Goal: Task Accomplishment & Management: Use online tool/utility

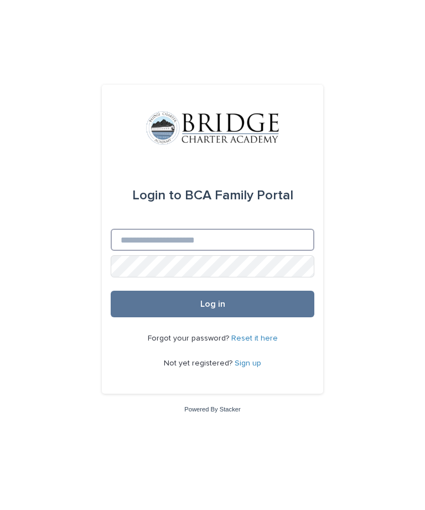
type input "**********"
click at [213, 317] on button "Log in" at bounding box center [213, 304] width 204 height 27
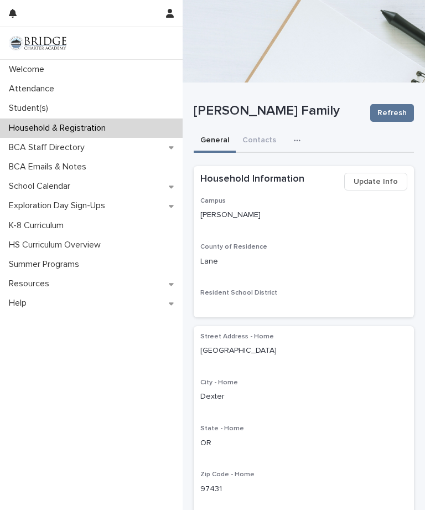
click at [41, 87] on p "Attendance" at bounding box center [33, 89] width 59 height 11
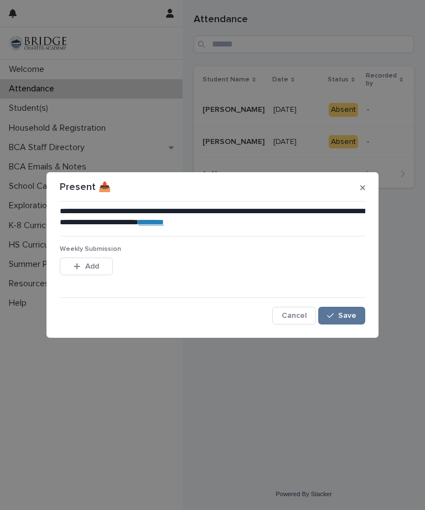
click at [364, 317] on button "Save" at bounding box center [341, 316] width 47 height 18
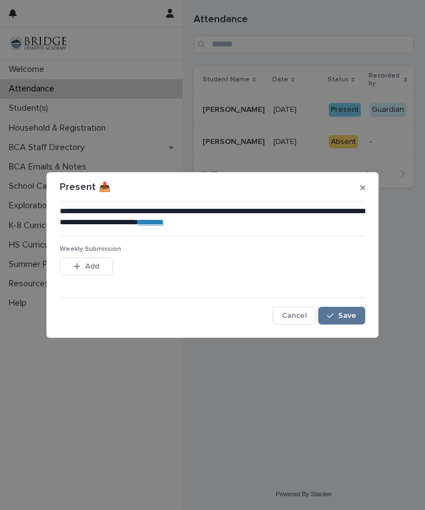
click at [350, 307] on button "Save" at bounding box center [341, 316] width 47 height 18
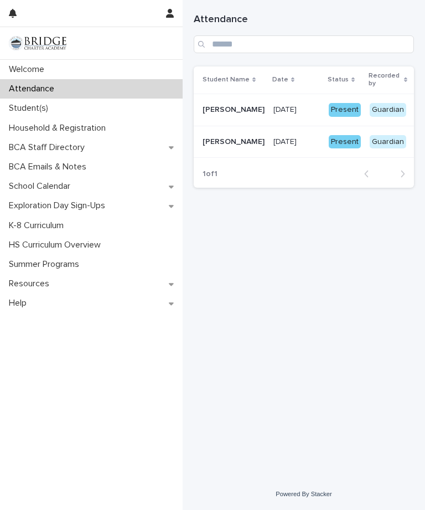
click at [148, 123] on div "Household & Registration" at bounding box center [91, 127] width 183 height 19
